Goal: Task Accomplishment & Management: Manage account settings

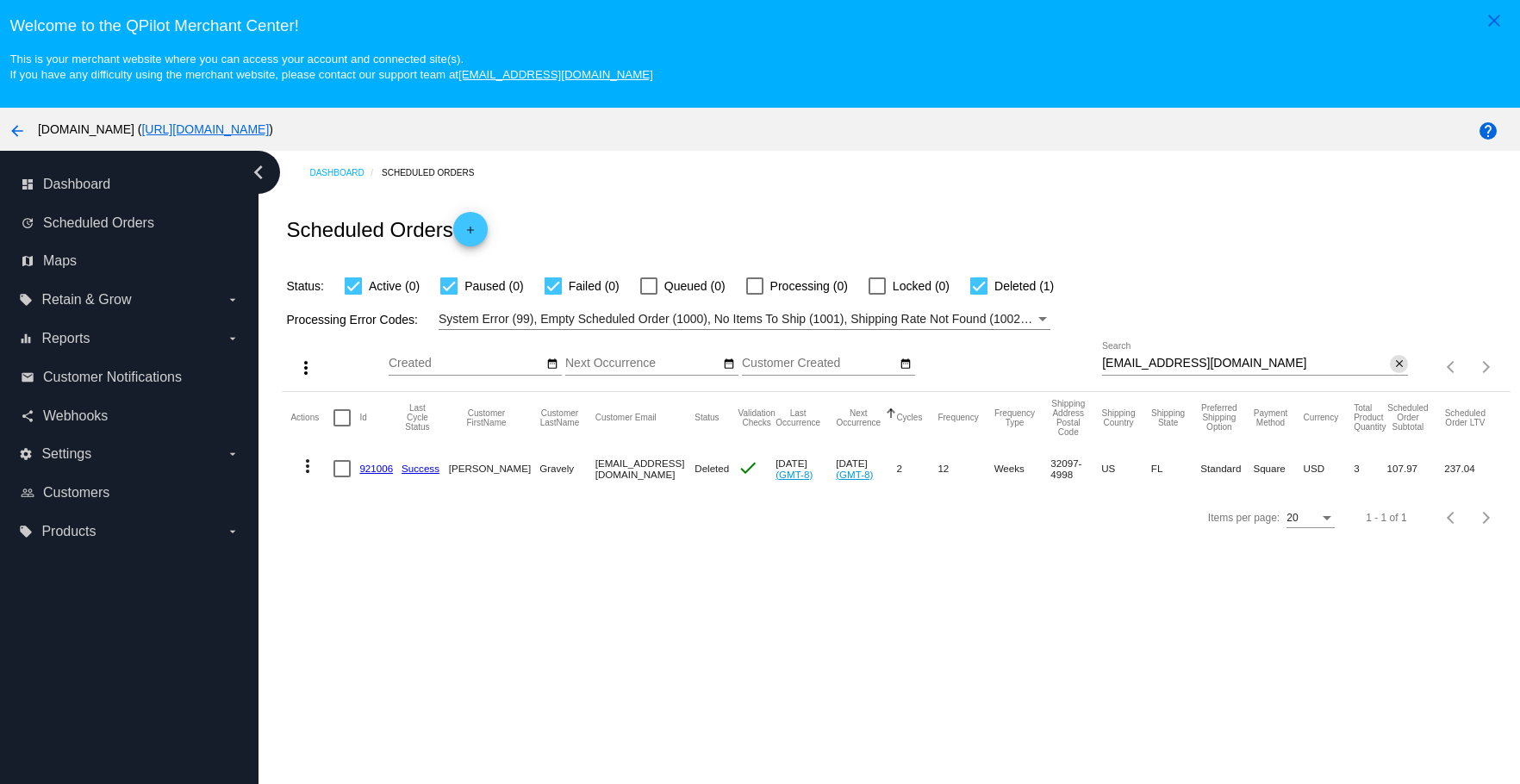
click at [1390, 364] on button "close" at bounding box center [1400, 364] width 18 height 18
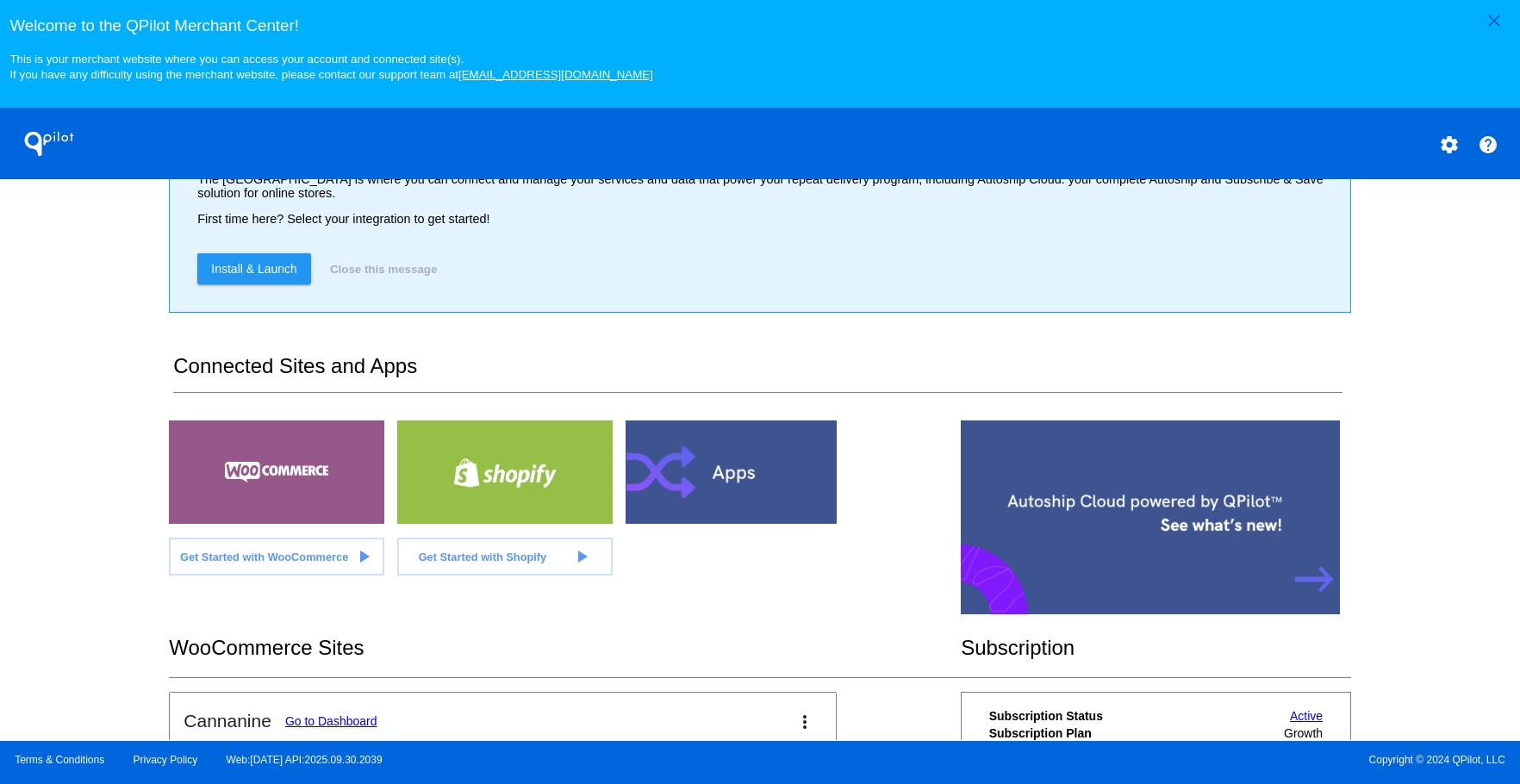
scroll to position [358, 0]
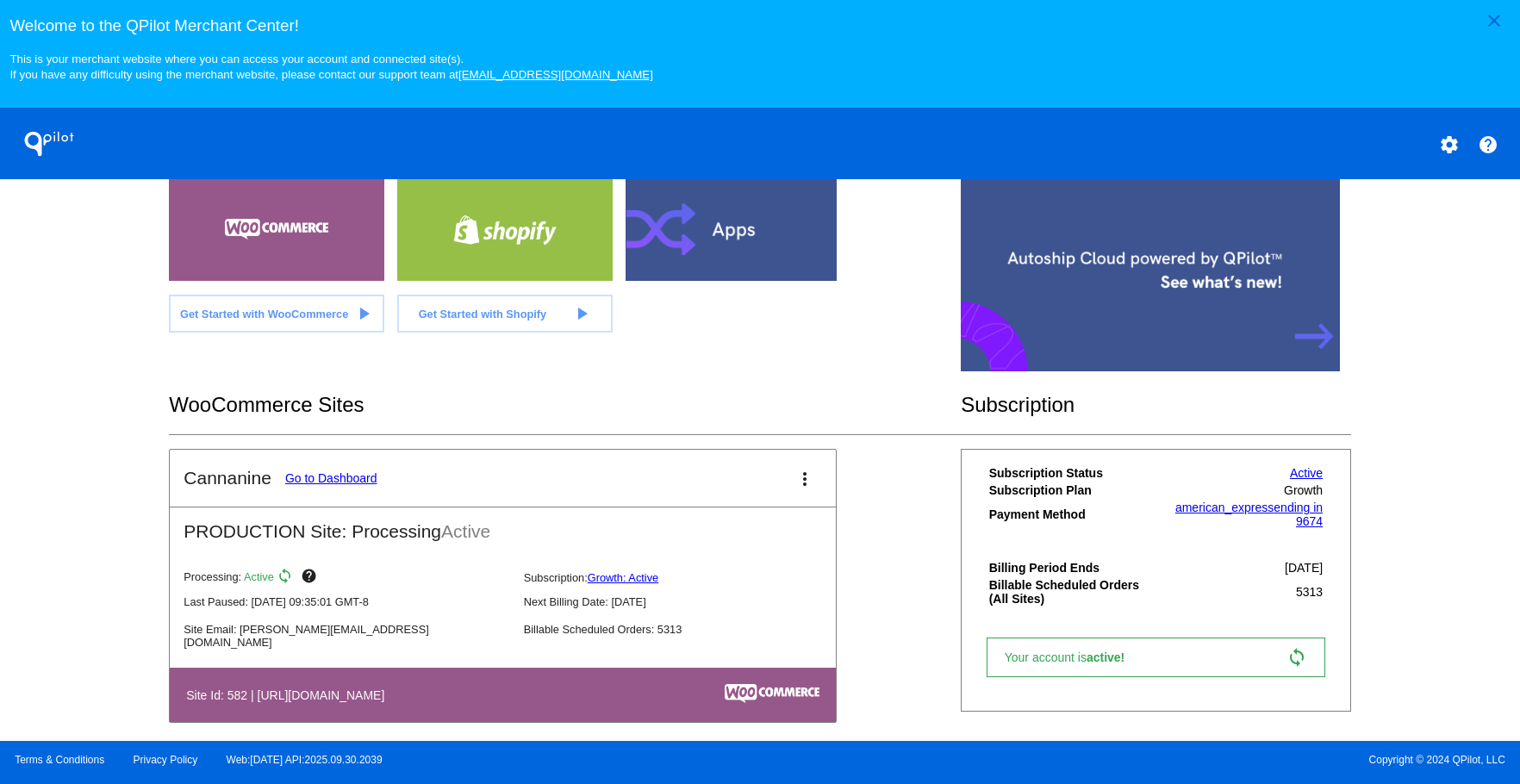
click at [307, 473] on link "Go to Dashboard" at bounding box center [331, 478] width 92 height 14
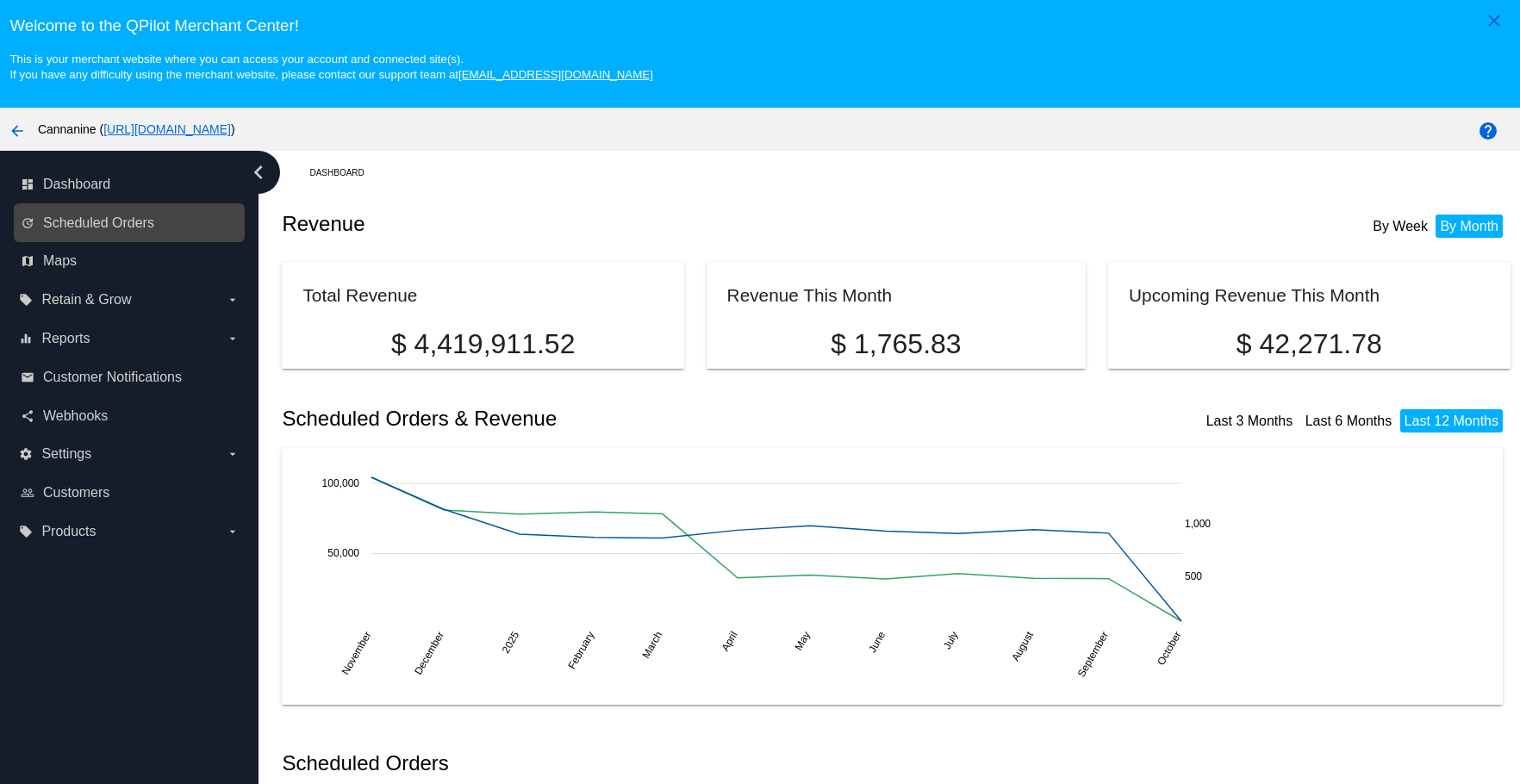
click at [144, 233] on link "update Scheduled Orders" at bounding box center [130, 223] width 219 height 28
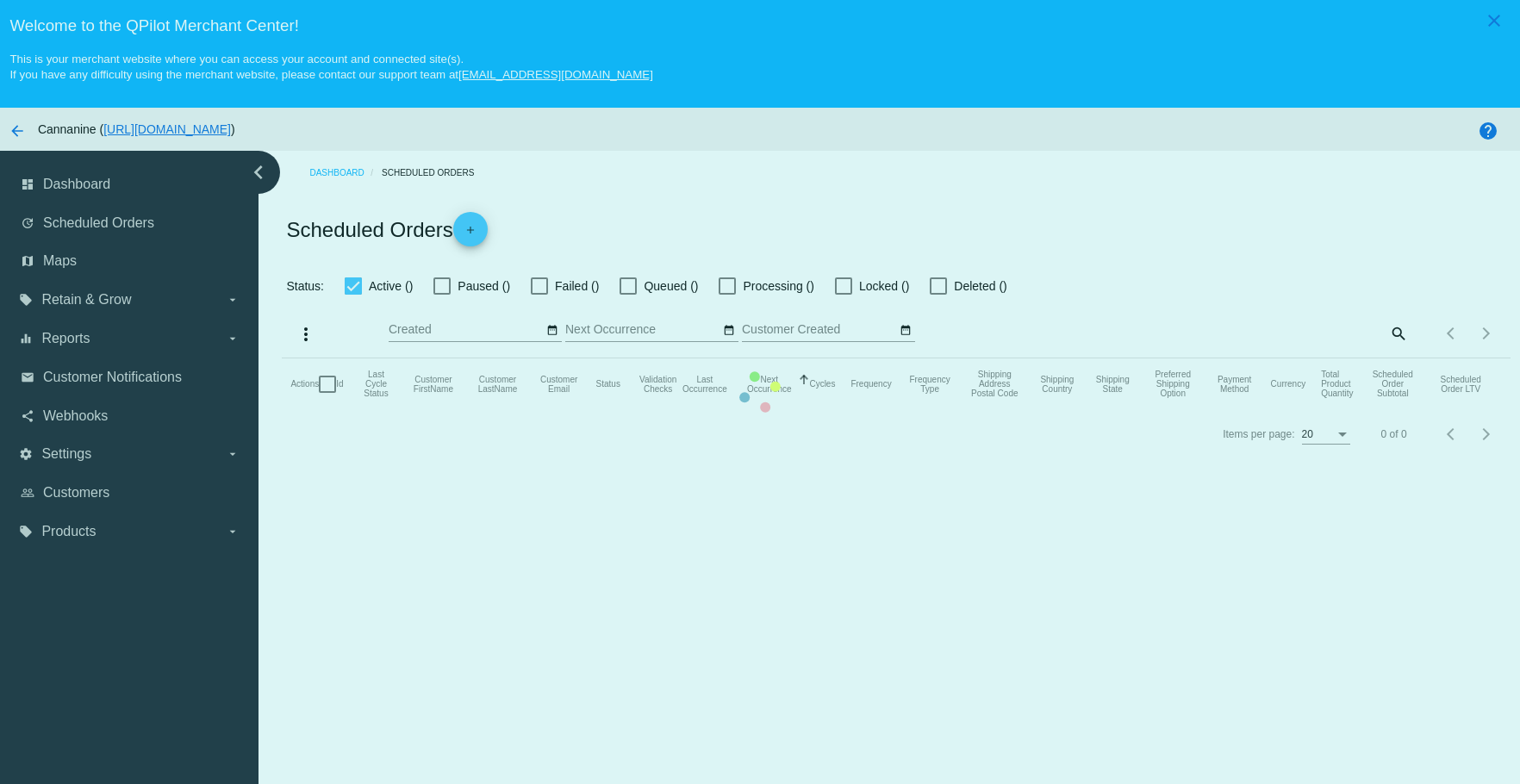
checkbox input "true"
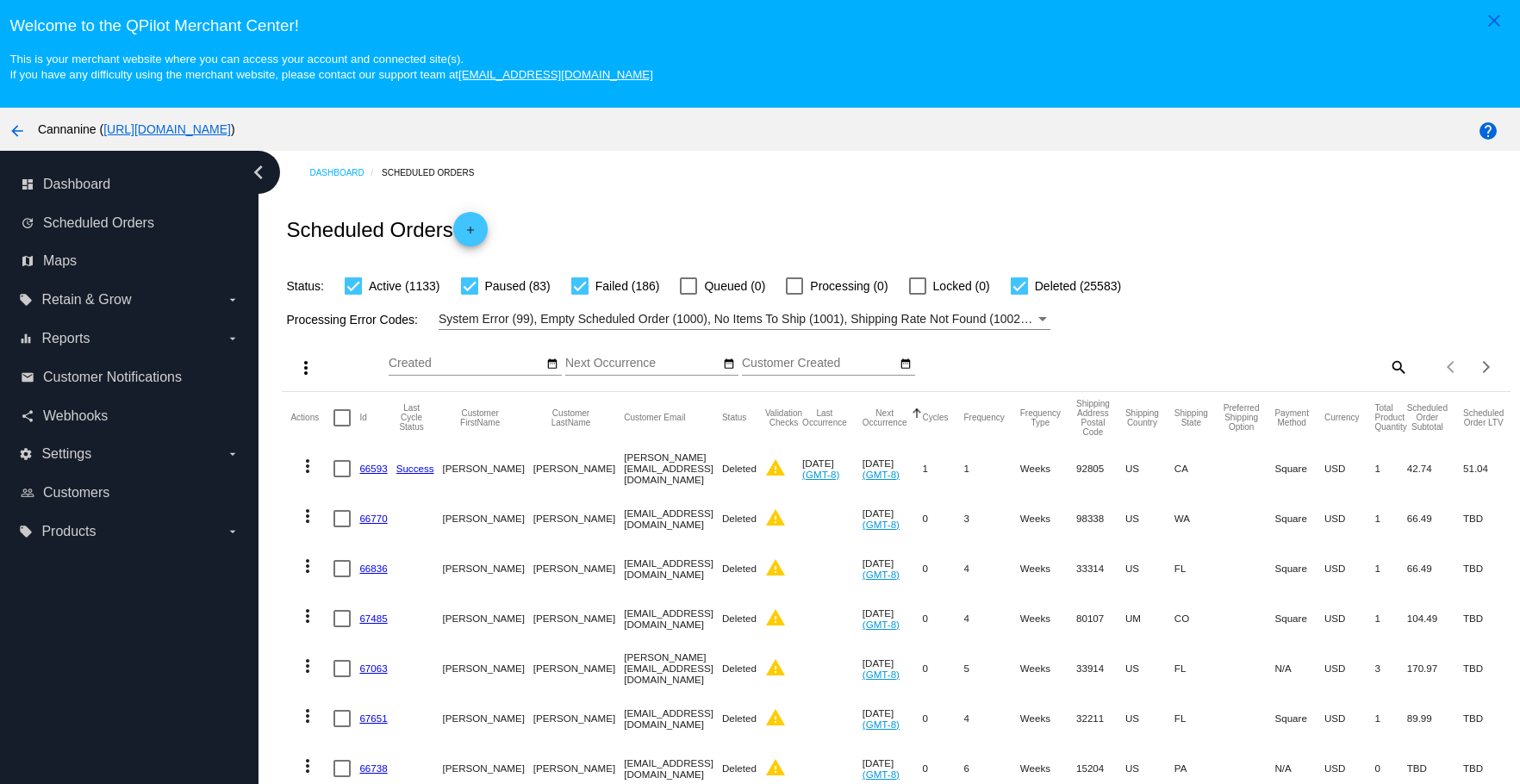
click at [1408, 366] on div "Items per page: 20 1 - 20 of 26985" at bounding box center [1458, 367] width 102 height 48
click at [1408, 364] on div "Items per page: 20 1 - 20 of 26985" at bounding box center [1458, 367] width 102 height 48
click at [1388, 365] on mat-icon "search" at bounding box center [1398, 366] width 20 height 27
click at [1281, 369] on input "Search" at bounding box center [1255, 363] width 306 height 14
paste input "[EMAIL_ADDRESS][DOMAIN_NAME]"
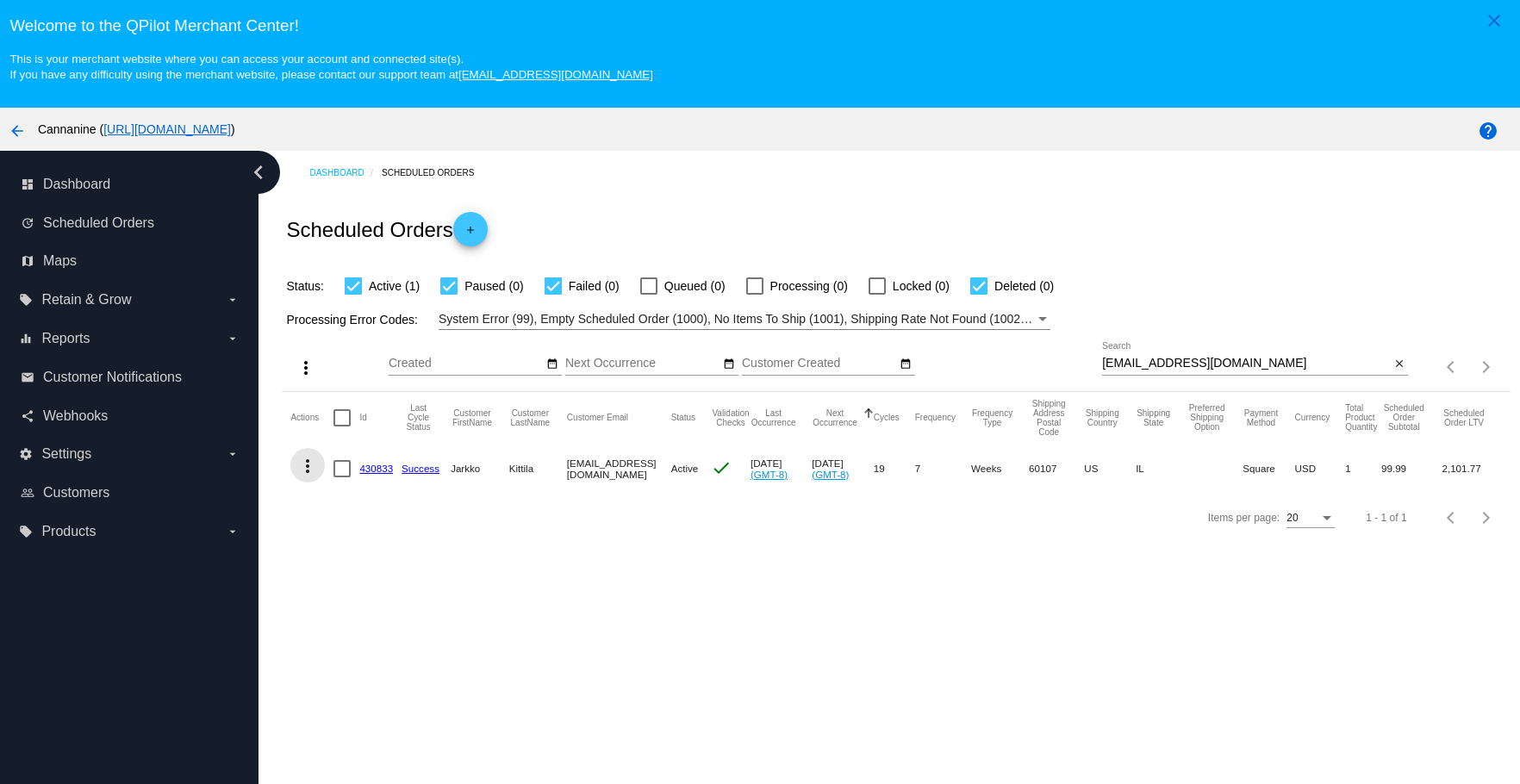
click at [310, 464] on mat-icon "more_vert" at bounding box center [307, 466] width 20 height 20
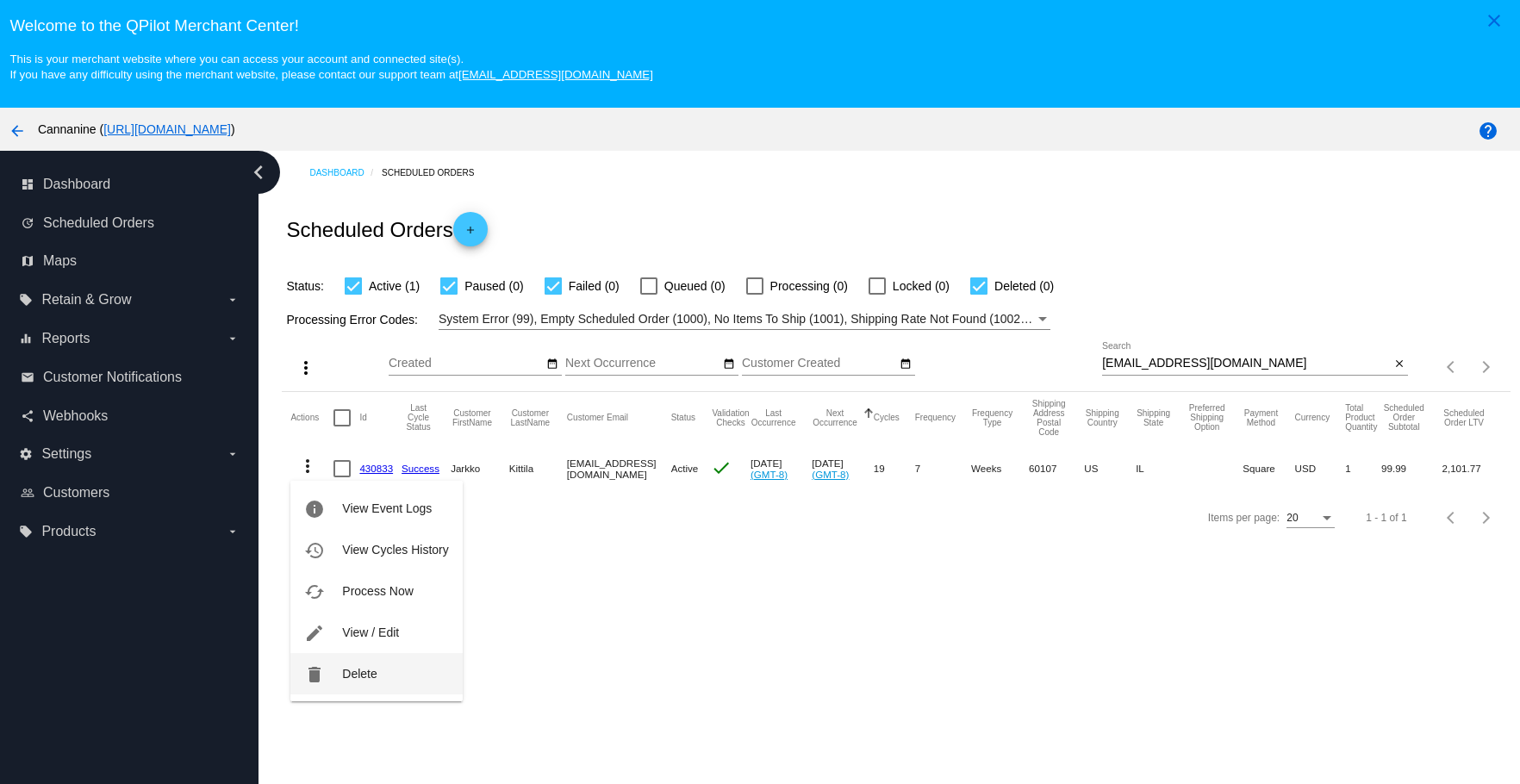
click at [333, 665] on button "delete Delete" at bounding box center [376, 673] width 172 height 41
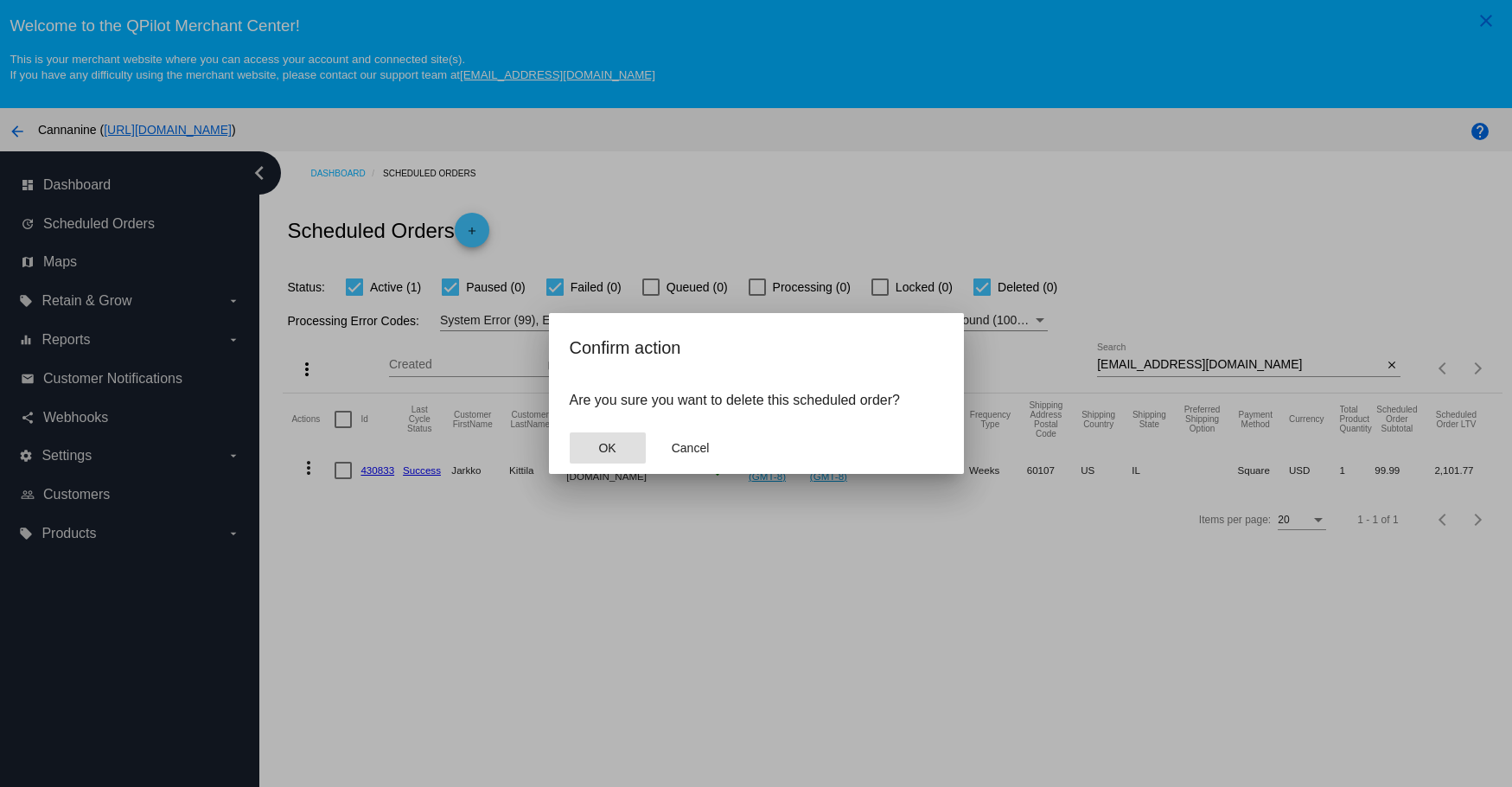
click at [609, 439] on button "OK" at bounding box center [608, 448] width 76 height 31
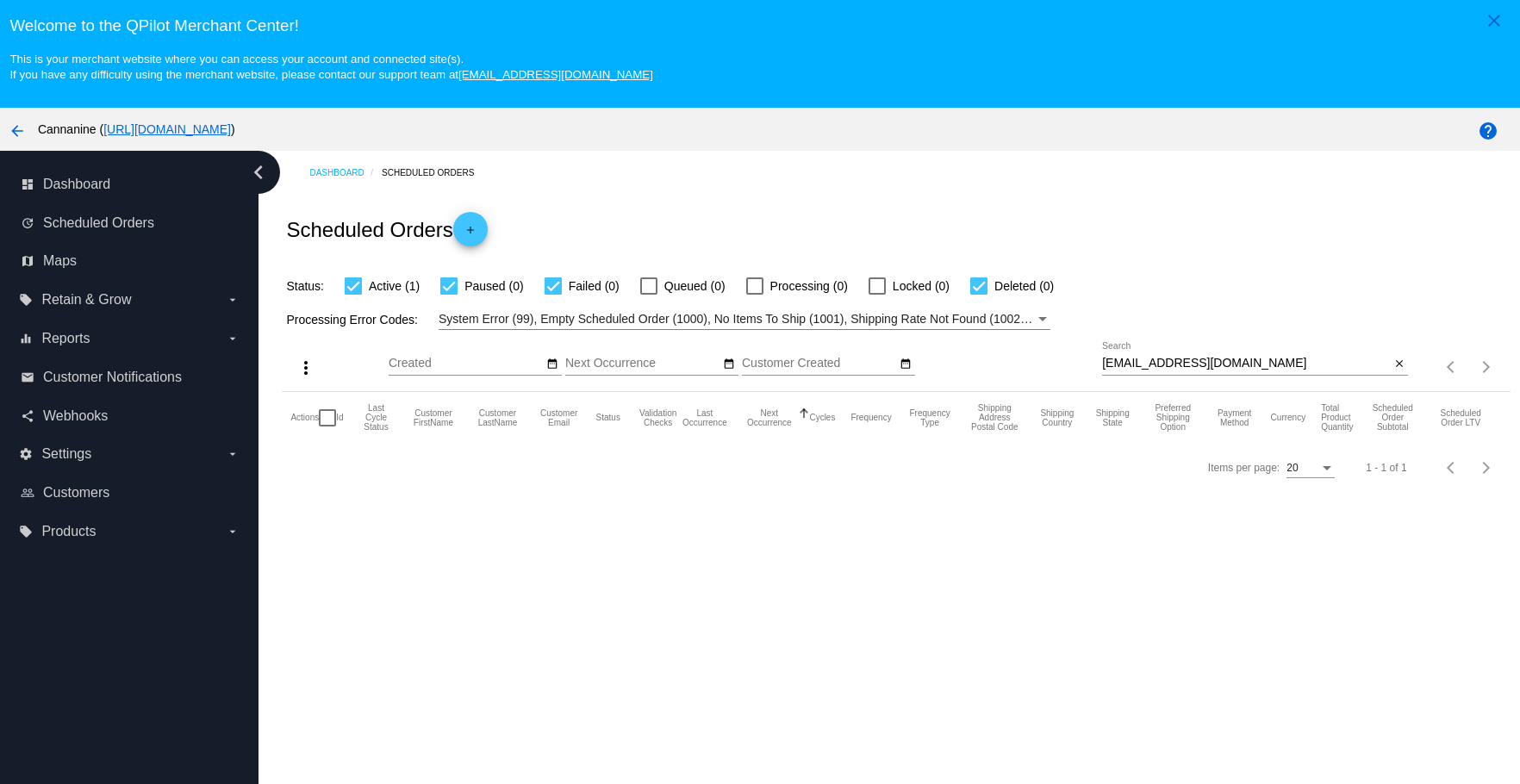
click at [1320, 357] on input "[EMAIL_ADDRESS][DOMAIN_NAME]" at bounding box center [1246, 363] width 288 height 14
type input "[EMAIL_ADDRESS][DOMAIN_NAME]"
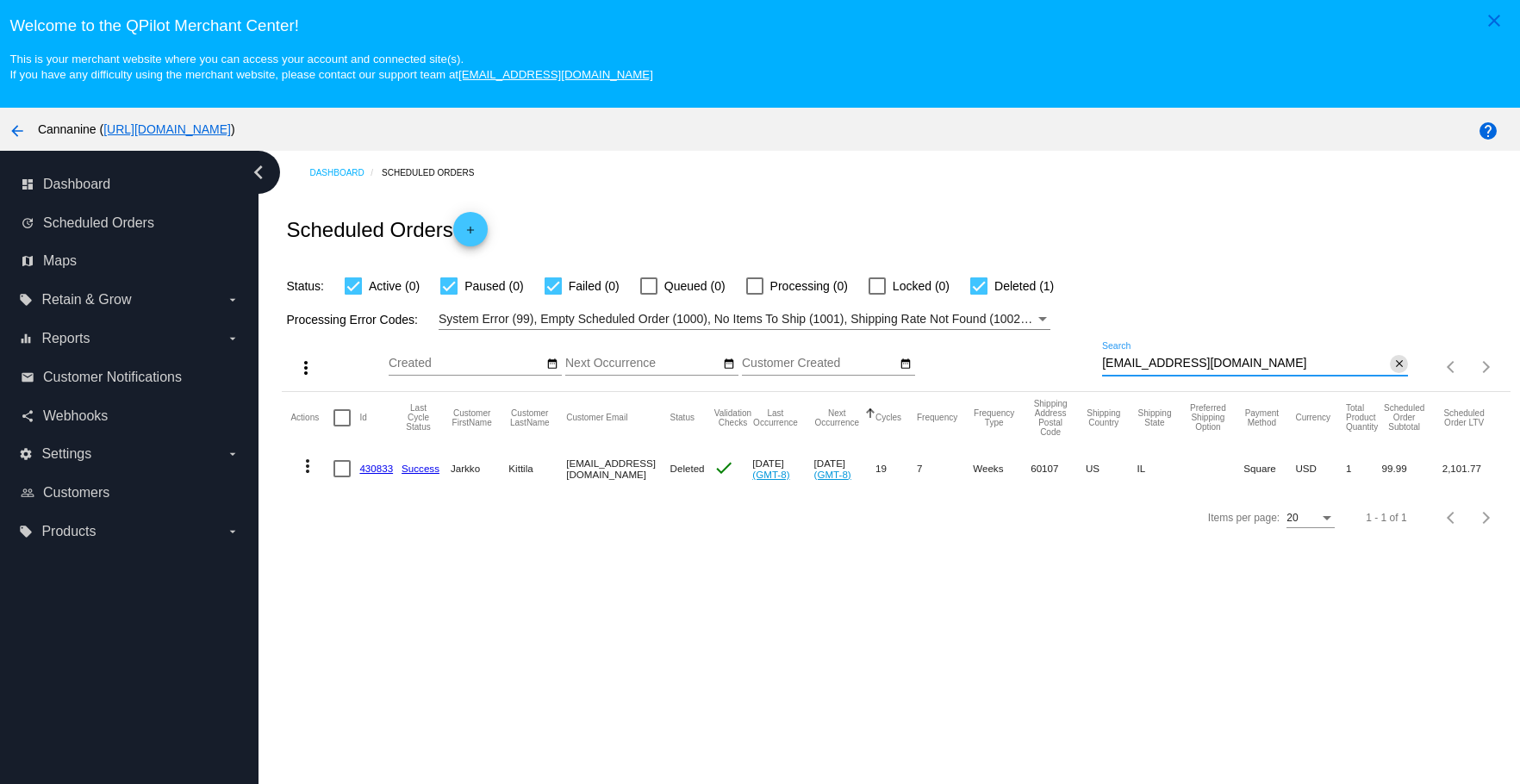
click at [1393, 358] on mat-icon "close" at bounding box center [1399, 364] width 12 height 14
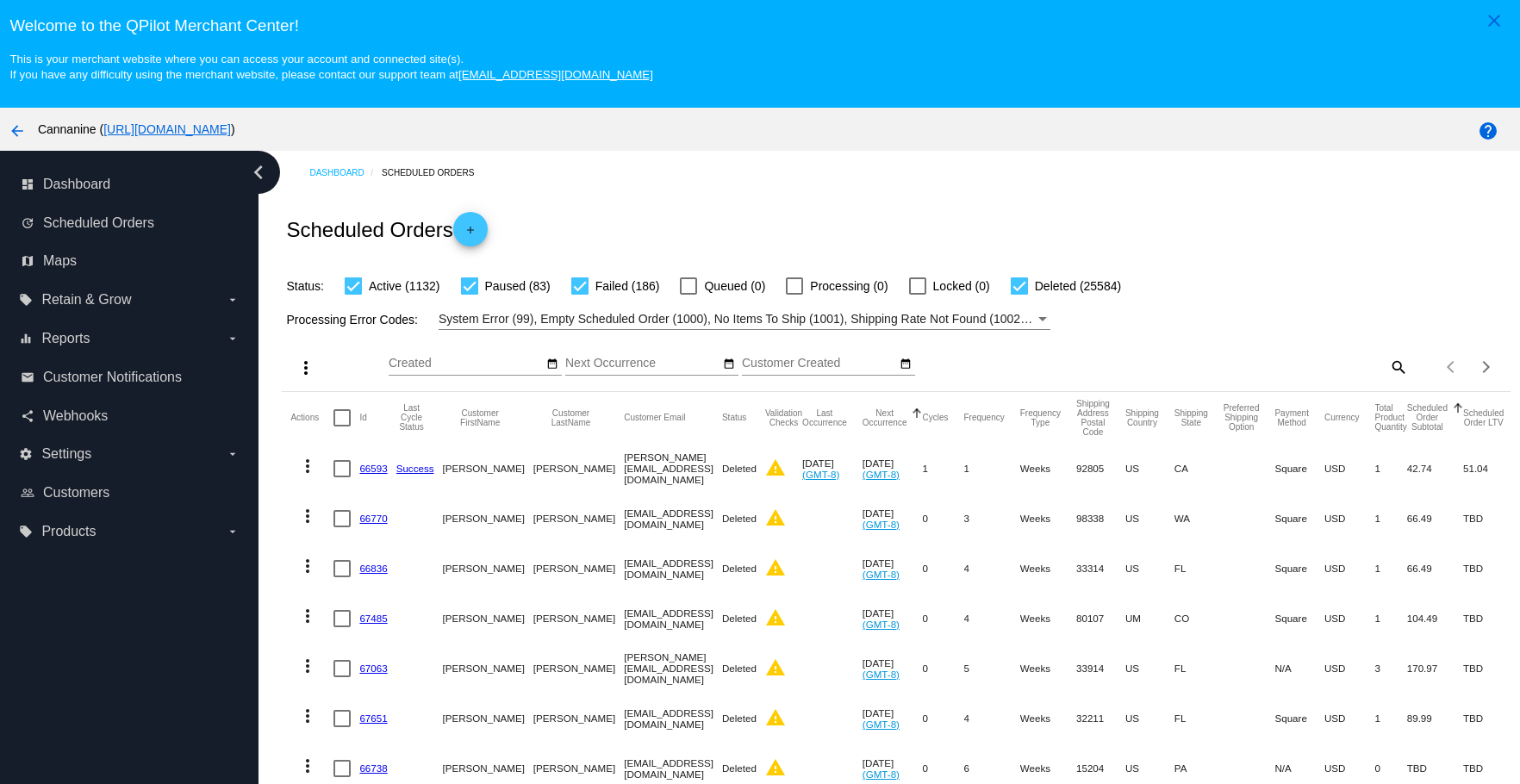
click at [1360, 359] on div "search" at bounding box center [1255, 366] width 306 height 27
click at [1388, 365] on mat-icon "search" at bounding box center [1398, 366] width 20 height 27
click at [1304, 361] on input "Search" at bounding box center [1255, 363] width 306 height 14
paste input "[EMAIL_ADDRESS][DOMAIN_NAME]"
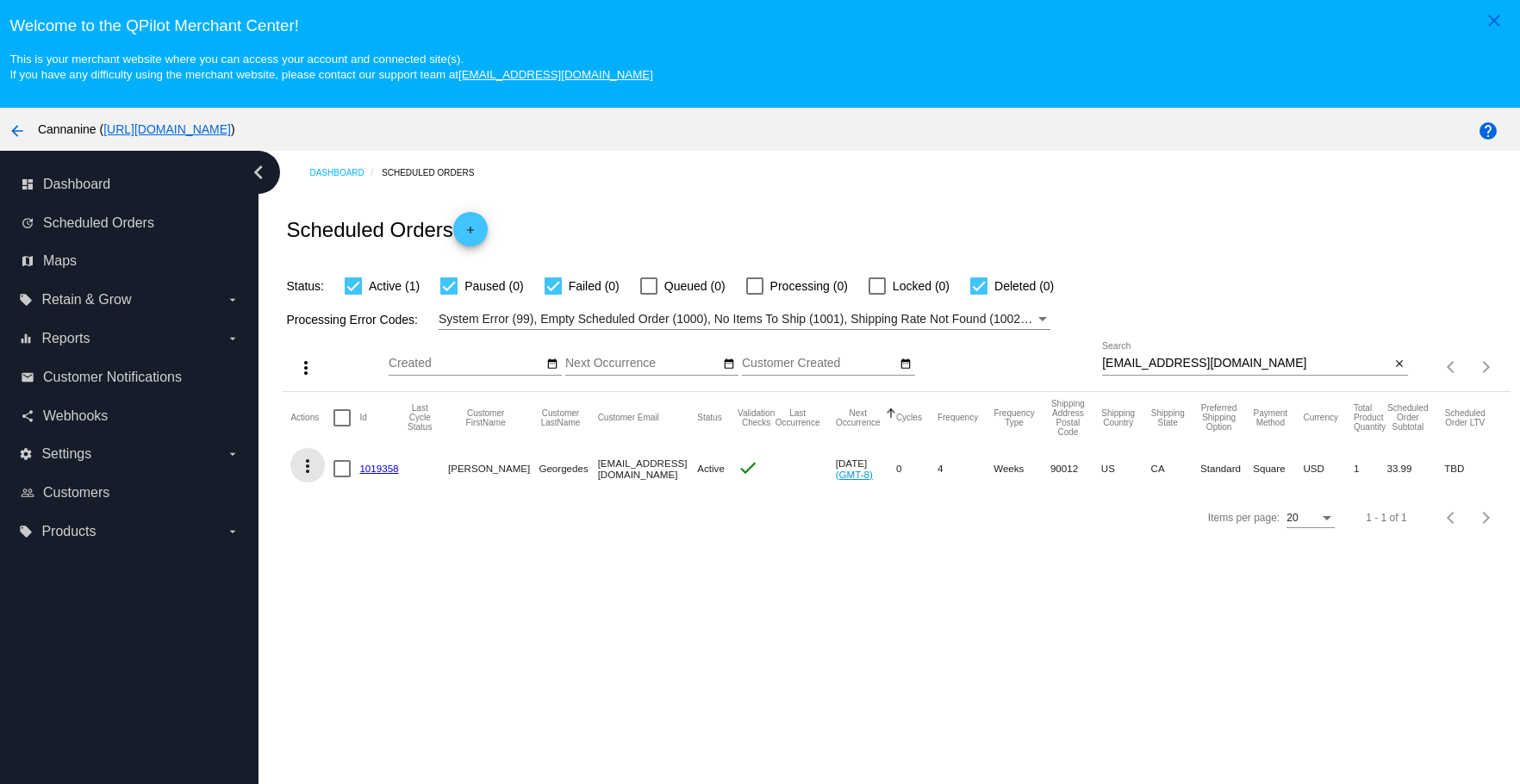
click at [305, 461] on mat-icon "more_vert" at bounding box center [307, 466] width 20 height 20
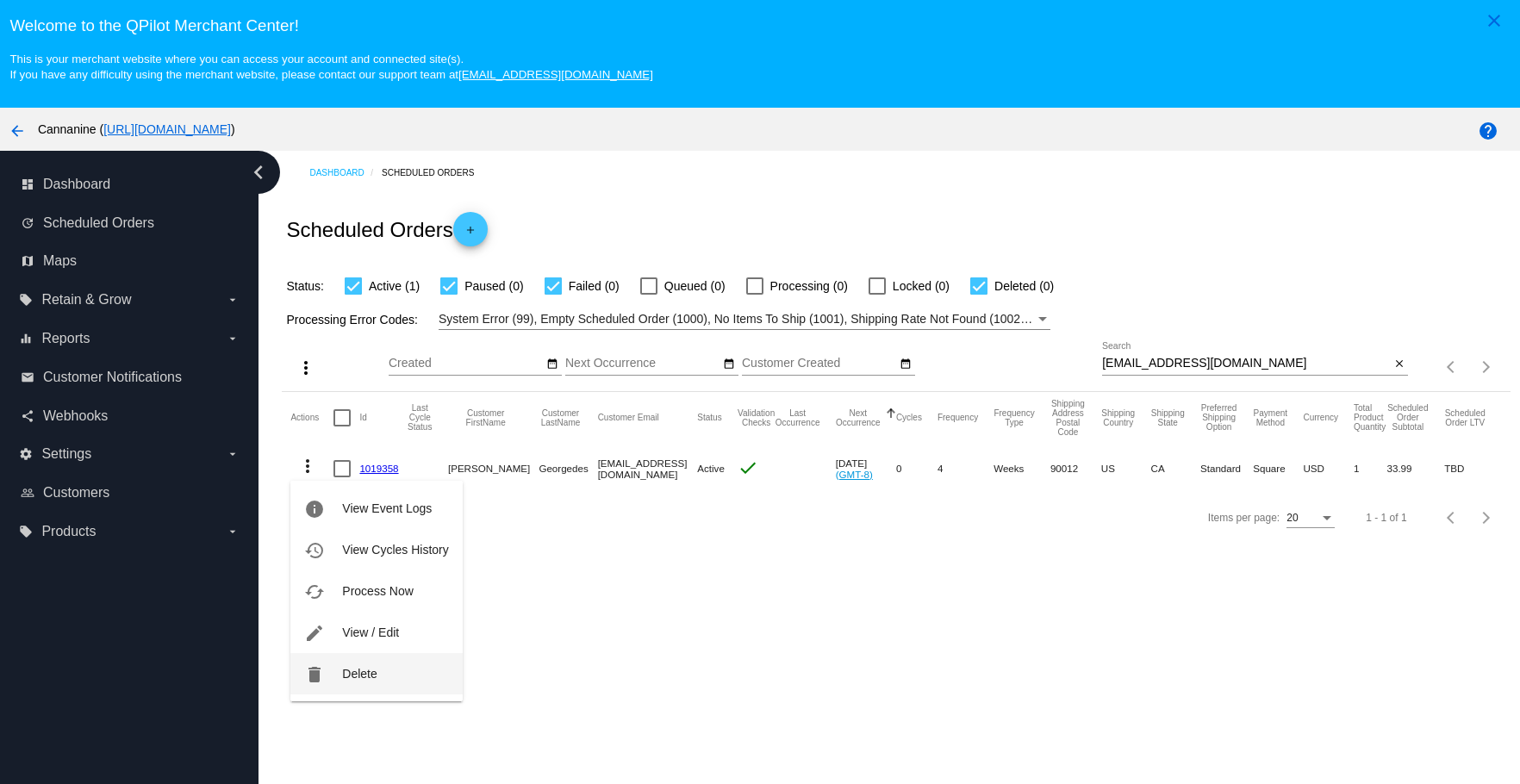
click at [342, 668] on span "Delete" at bounding box center [359, 673] width 34 height 14
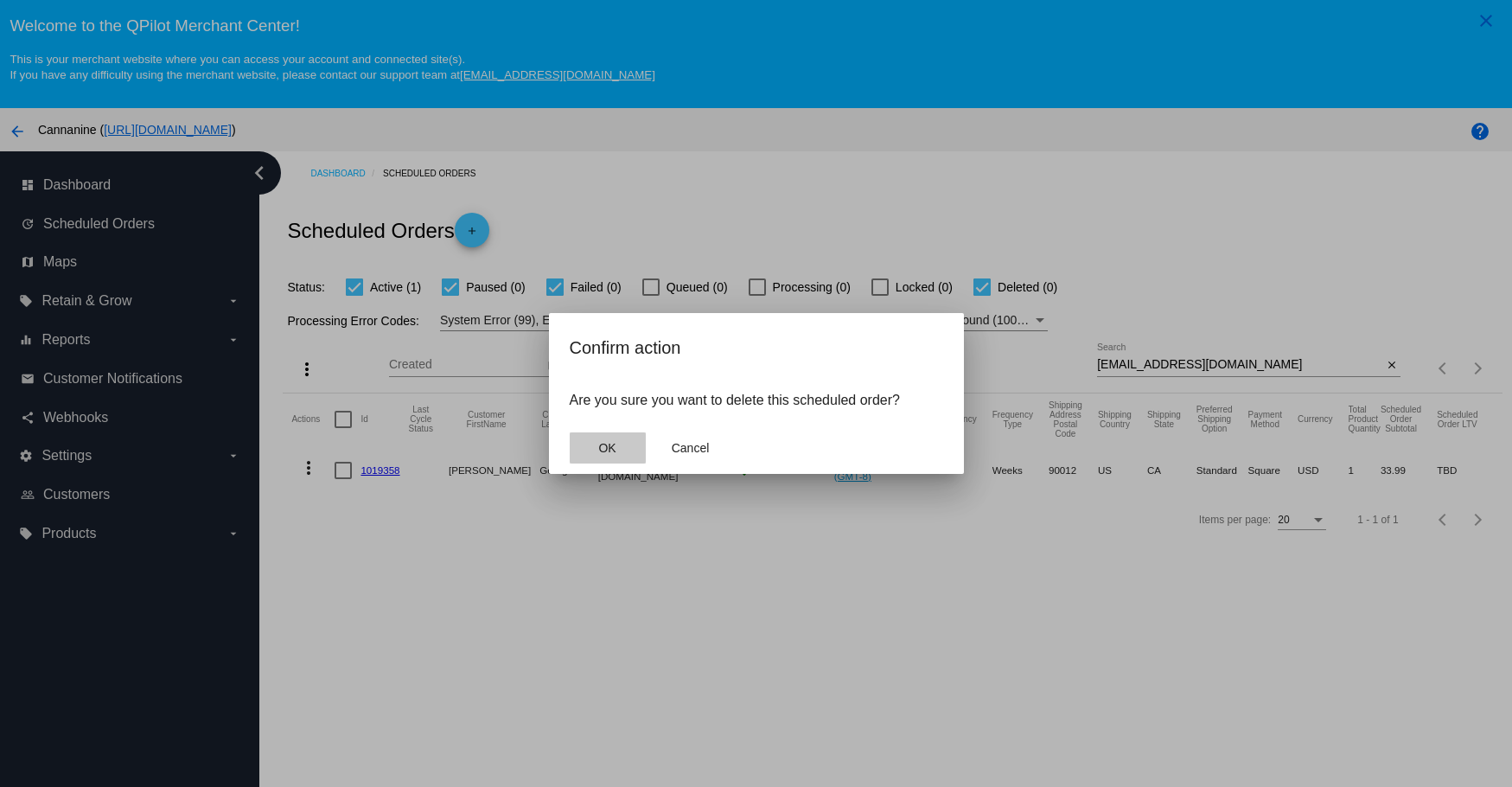
click at [609, 447] on span "OK" at bounding box center [607, 447] width 18 height 14
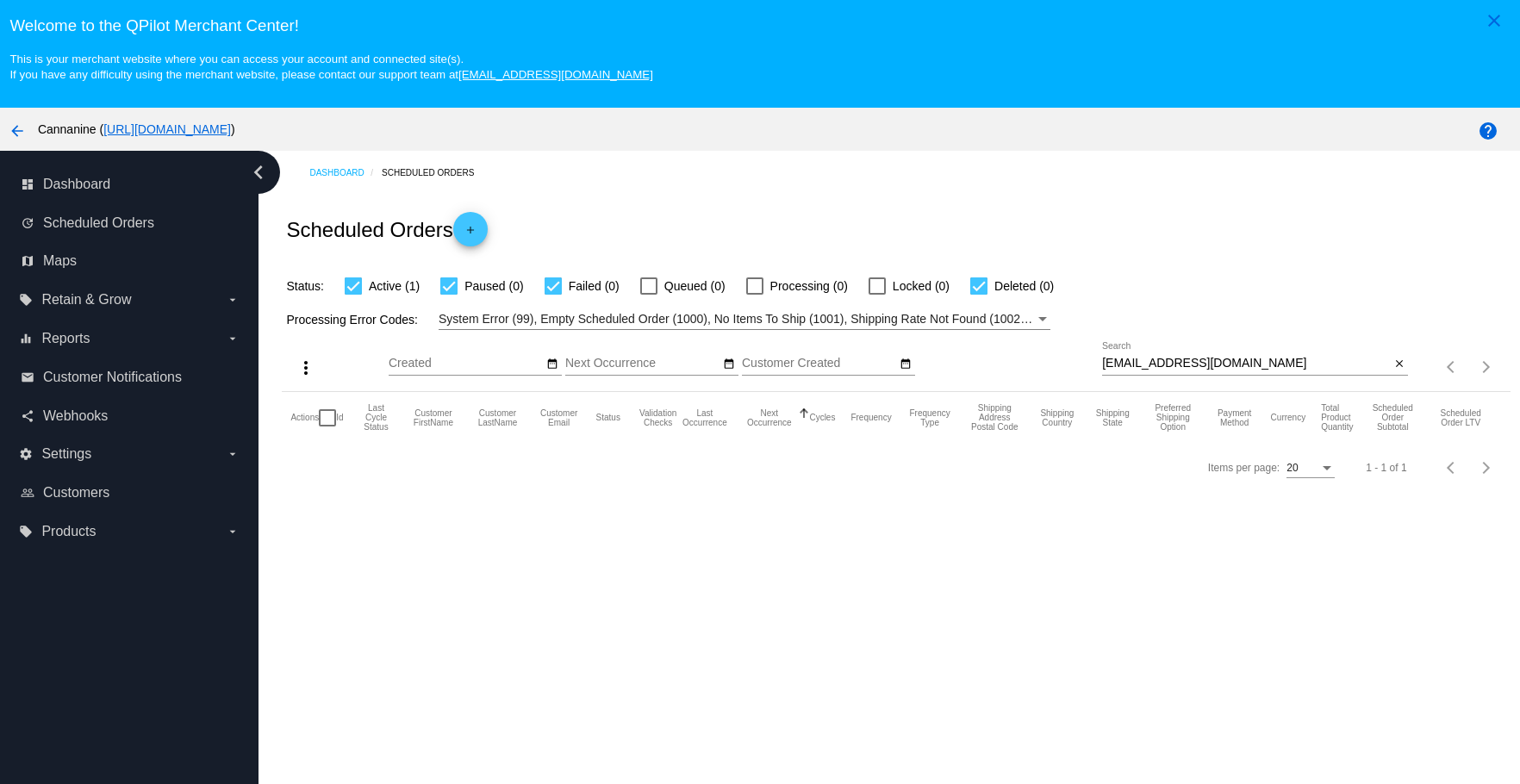
click at [1255, 362] on input "[EMAIL_ADDRESS][DOMAIN_NAME]" at bounding box center [1246, 363] width 288 height 14
type input "[EMAIL_ADDRESS][DOMAIN_NAME]"
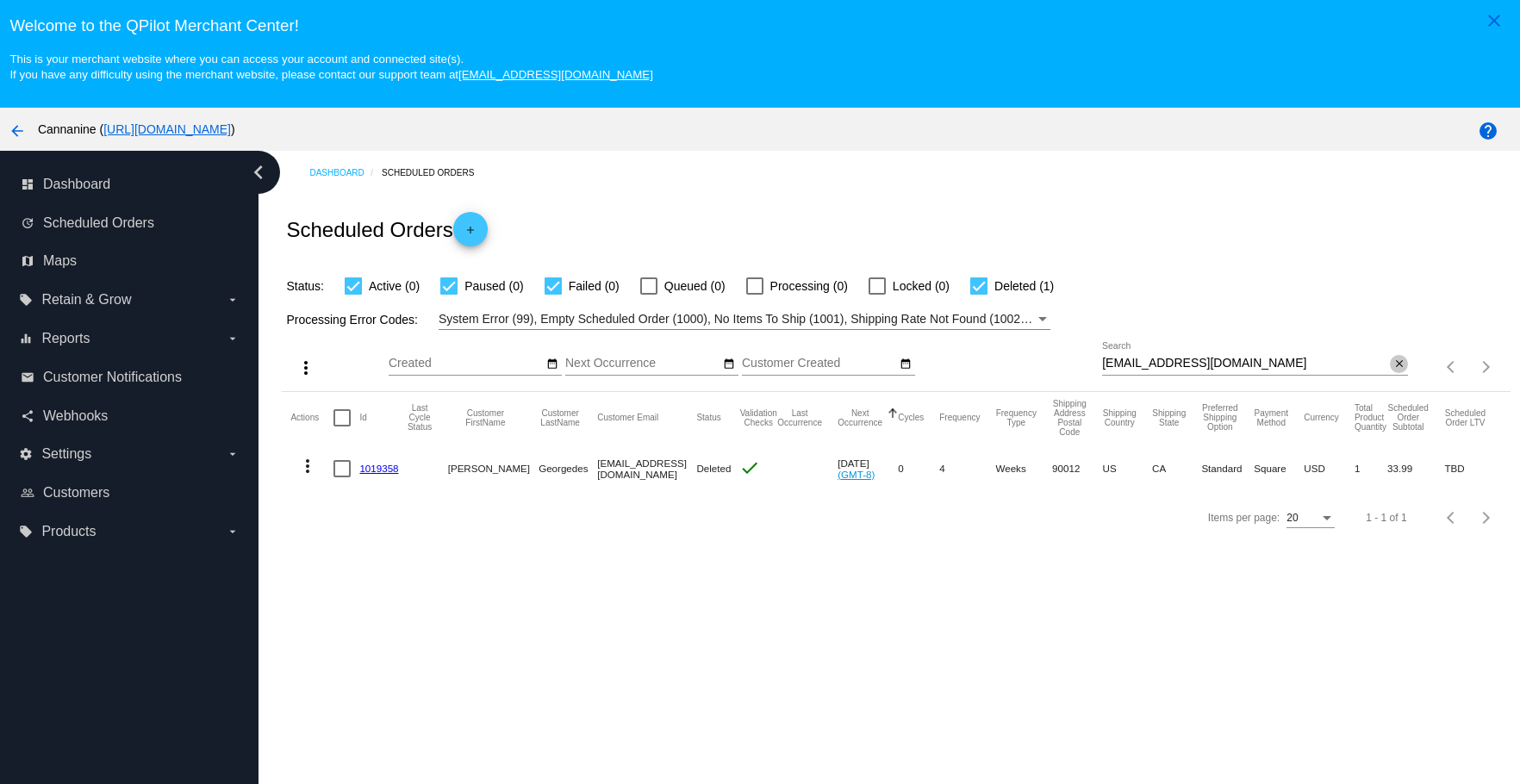
click at [1393, 365] on mat-icon "close" at bounding box center [1399, 364] width 12 height 14
